Goal: Browse casually: Explore the website without a specific task or goal

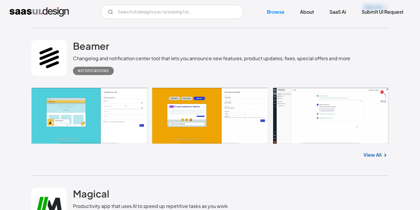
scroll to position [621, 0]
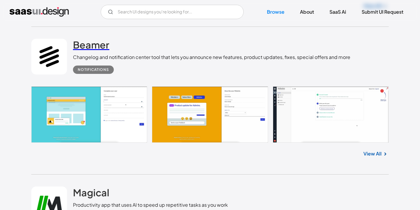
click at [98, 48] on h2 "Beamer" at bounding box center [91, 45] width 36 height 12
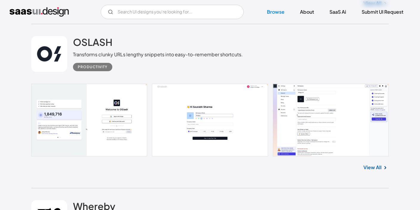
scroll to position [1082, 0]
click at [293, 122] on link at bounding box center [209, 120] width 357 height 73
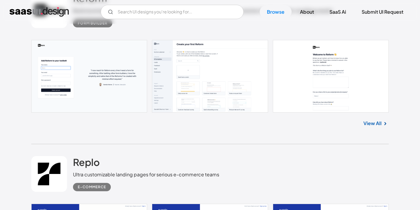
scroll to position [2076, 0]
click at [312, 73] on link at bounding box center [209, 76] width 357 height 73
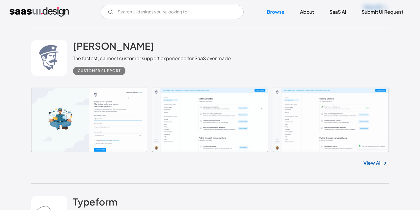
scroll to position [2505, 0]
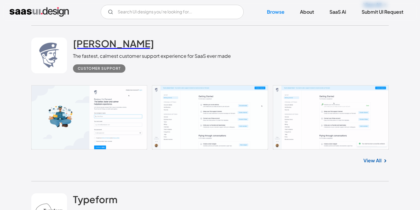
click at [106, 47] on h2 "[PERSON_NAME]" at bounding box center [113, 43] width 81 height 12
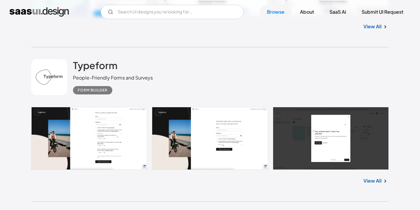
scroll to position [2641, 0]
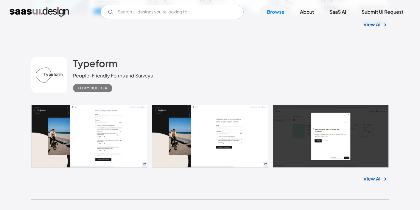
click at [124, 126] on link at bounding box center [209, 136] width 357 height 63
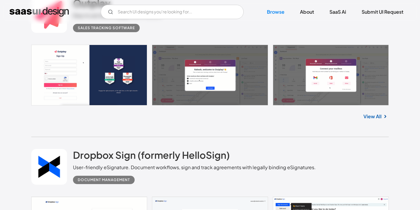
scroll to position [2859, 0]
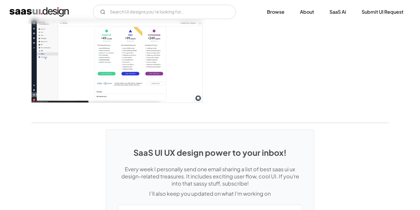
scroll to position [866, 0]
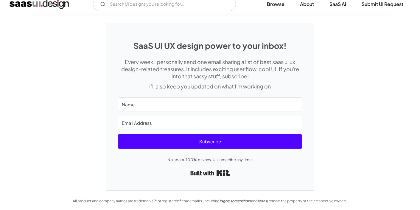
scroll to position [1426, 0]
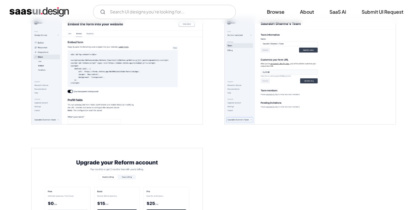
scroll to position [1100, 0]
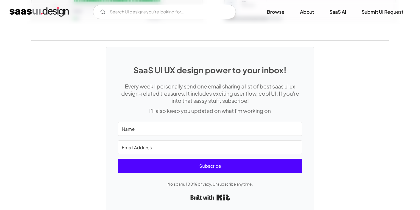
scroll to position [1304, 0]
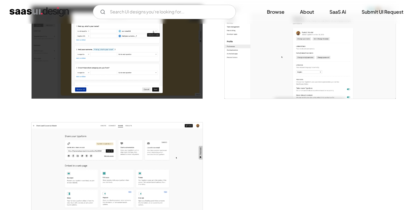
scroll to position [1410, 0]
